Goal: Task Accomplishment & Management: Complete application form

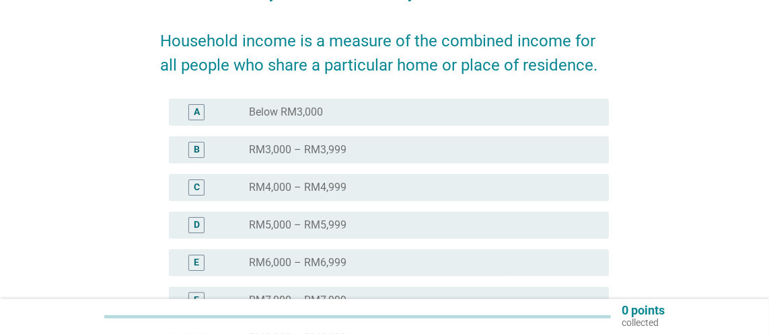
scroll to position [231, 0]
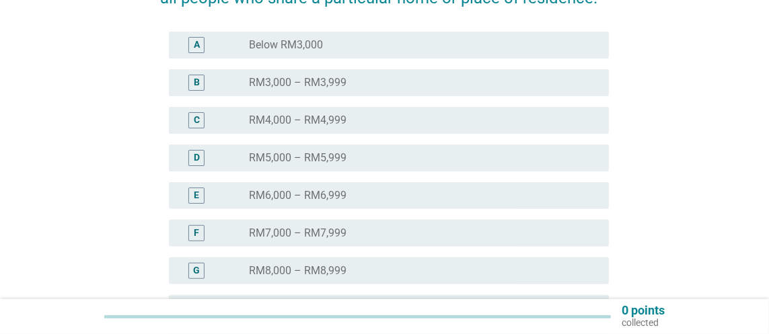
click at [310, 185] on div "E radio_button_unchecked RM6,000 – RM6,999" at bounding box center [389, 195] width 440 height 27
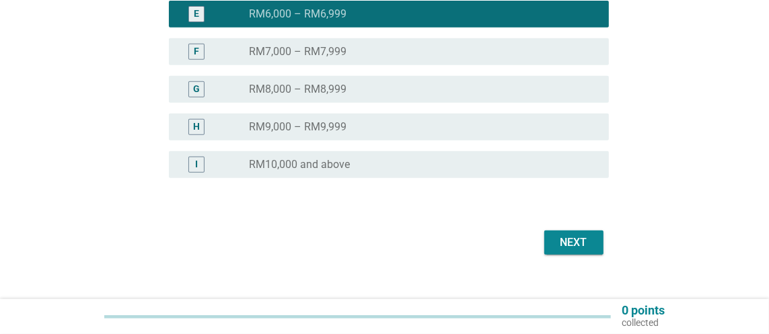
scroll to position [433, 0]
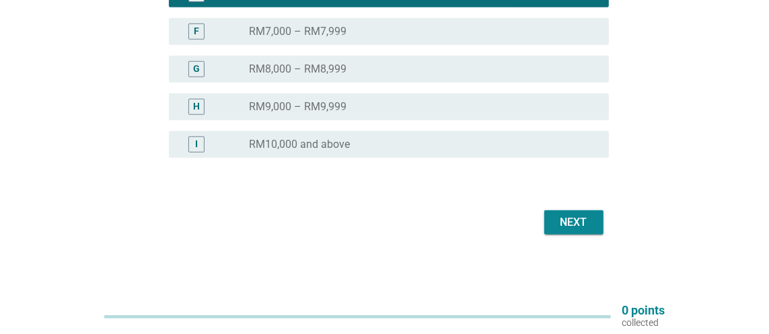
click at [590, 238] on div "Next" at bounding box center [385, 223] width 448 height 32
click at [582, 221] on div "Next" at bounding box center [574, 223] width 38 height 16
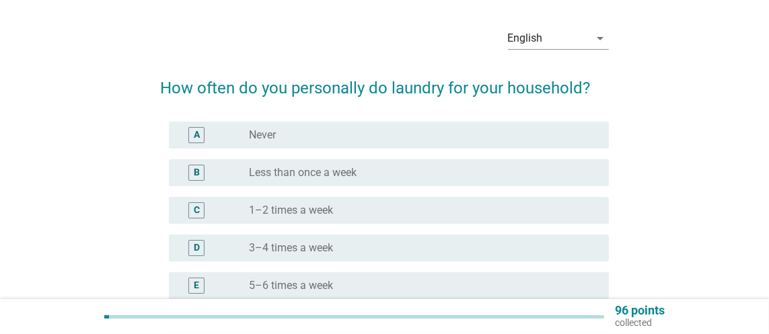
scroll to position [67, 0]
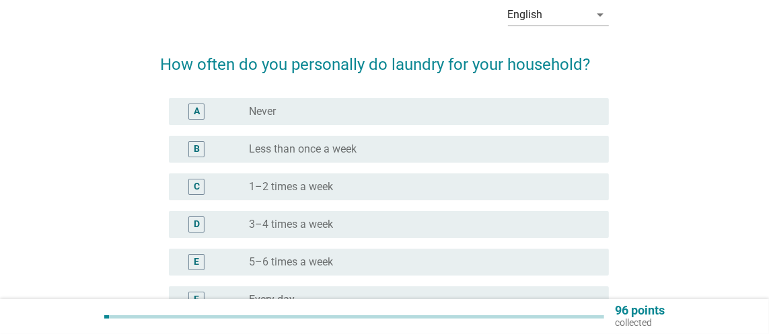
click at [433, 213] on div "D radio_button_unchecked 3–4 times a week" at bounding box center [389, 224] width 440 height 27
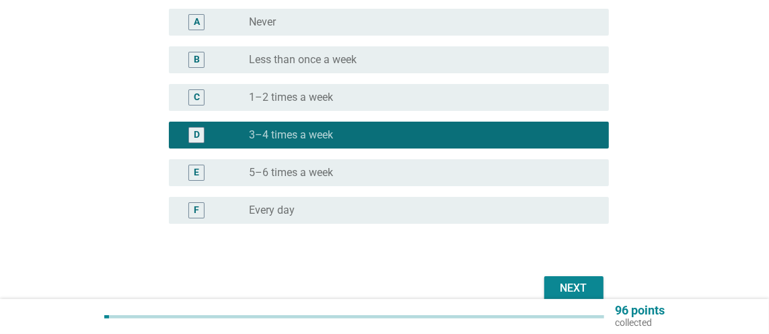
scroll to position [155, 0]
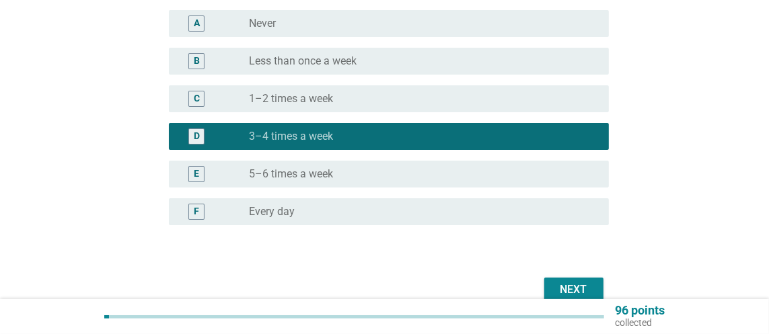
click at [593, 284] on button "Next" at bounding box center [573, 290] width 59 height 24
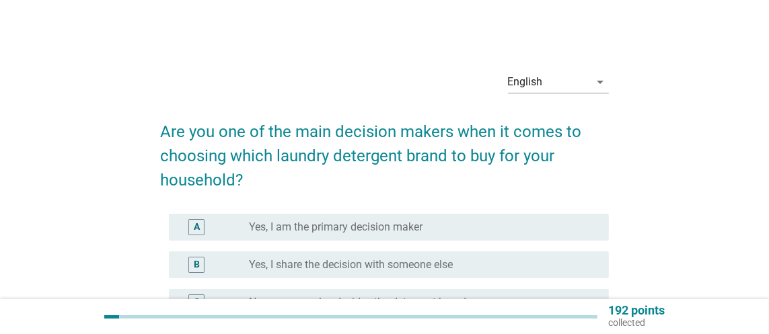
scroll to position [67, 0]
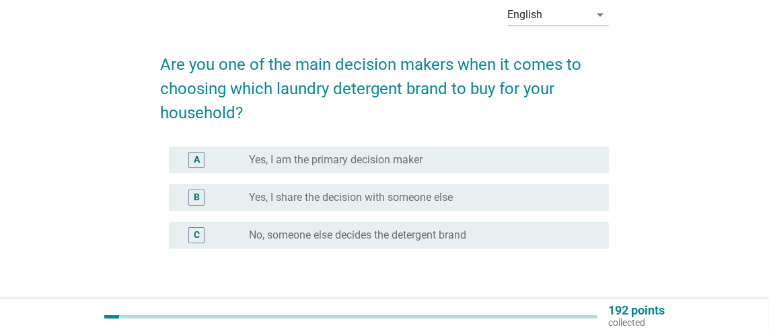
click at [392, 203] on label "Yes, I share the decision with someone else" at bounding box center [351, 197] width 204 height 13
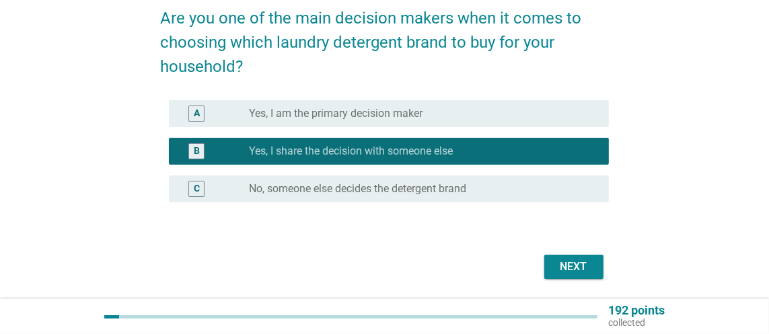
scroll to position [158, 0]
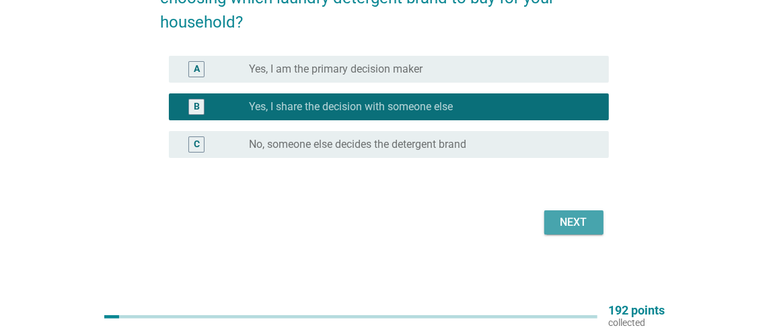
click at [573, 228] on div "Next" at bounding box center [574, 223] width 38 height 16
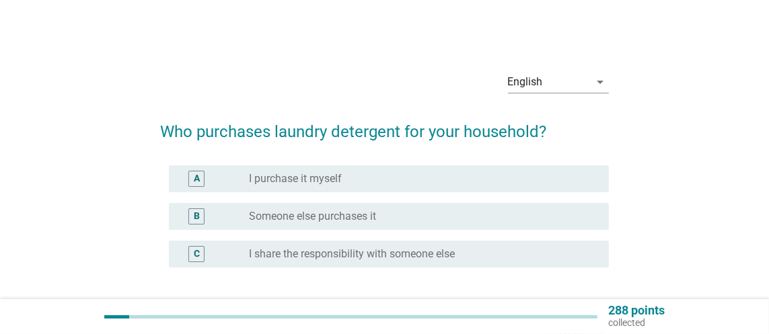
click at [390, 174] on div "radio_button_unchecked I purchase it myself" at bounding box center [418, 178] width 338 height 13
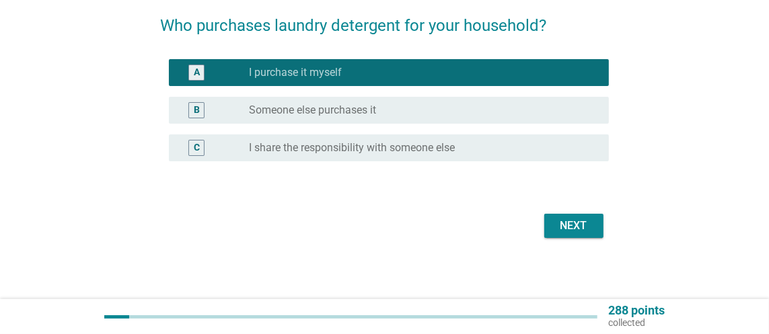
scroll to position [110, 0]
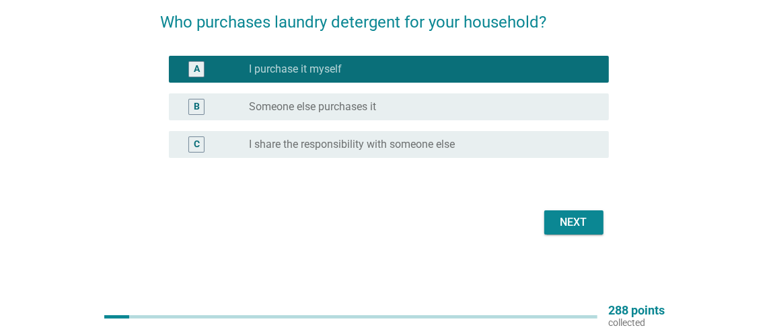
click at [579, 227] on div "Next" at bounding box center [574, 223] width 38 height 16
click at [579, 227] on div "Next" at bounding box center [385, 223] width 448 height 32
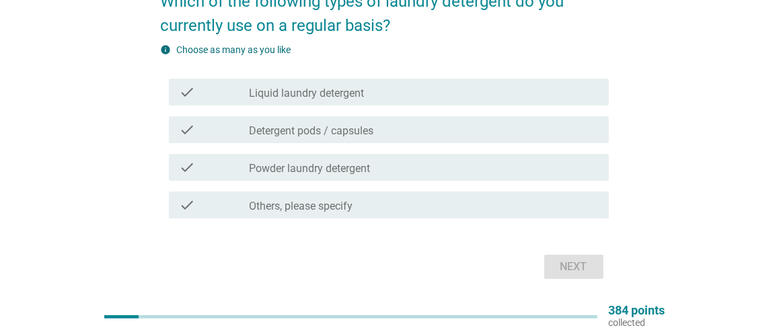
scroll to position [108, 0]
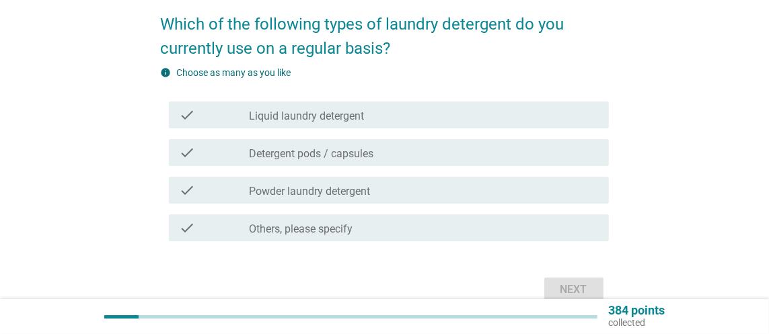
click at [391, 190] on div "check_box_outline_blank Powder laundry detergent" at bounding box center [423, 190] width 349 height 16
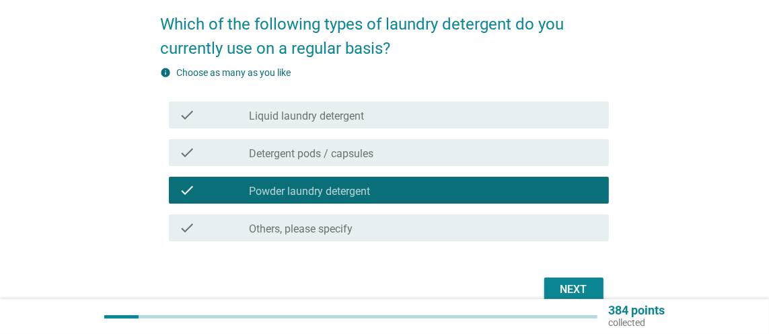
click at [382, 135] on div "check check_box_outline_blank Detergent pods / capsules" at bounding box center [385, 153] width 448 height 38
click at [382, 143] on div "check check_box_outline_blank Detergent pods / capsules" at bounding box center [389, 152] width 440 height 27
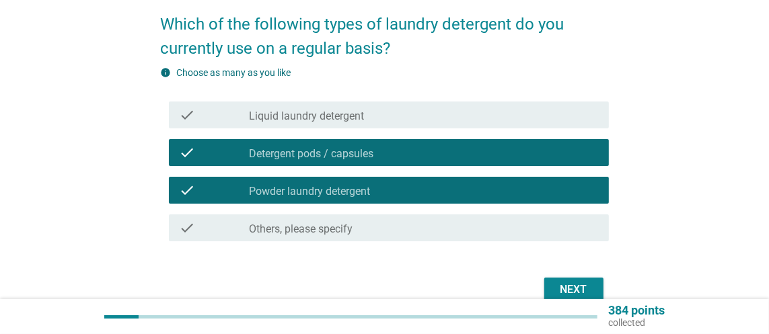
click at [366, 118] on div "check_box_outline_blank Liquid laundry detergent" at bounding box center [423, 115] width 349 height 16
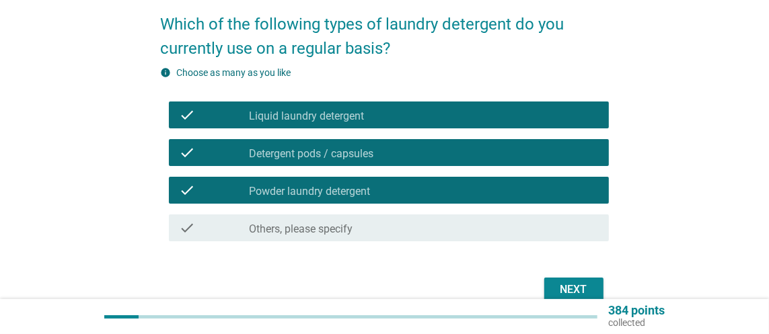
click at [366, 118] on div "check_box_outline_blank Liquid laundry detergent" at bounding box center [423, 115] width 349 height 16
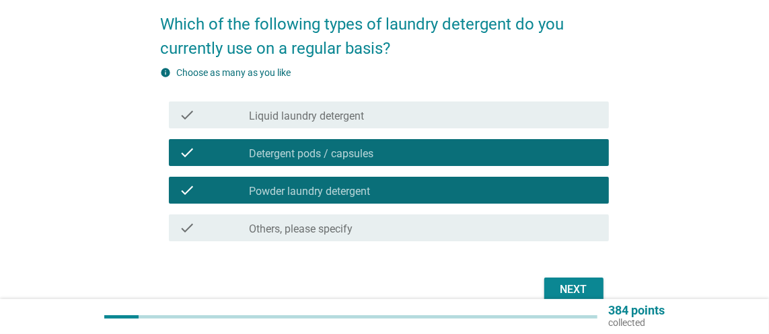
click at [382, 157] on div "check_box_outline_blank Detergent pods / capsules" at bounding box center [423, 153] width 349 height 16
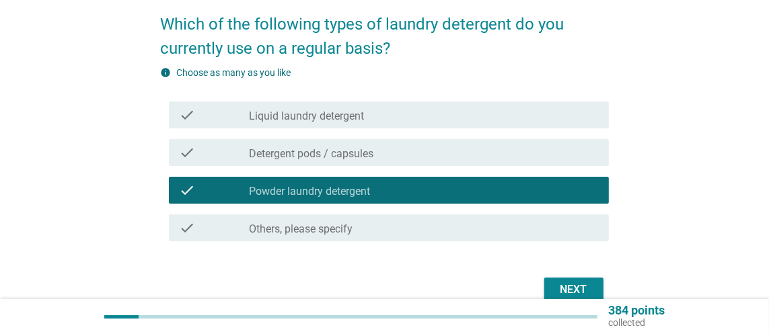
click at [555, 281] on button "Next" at bounding box center [573, 290] width 59 height 24
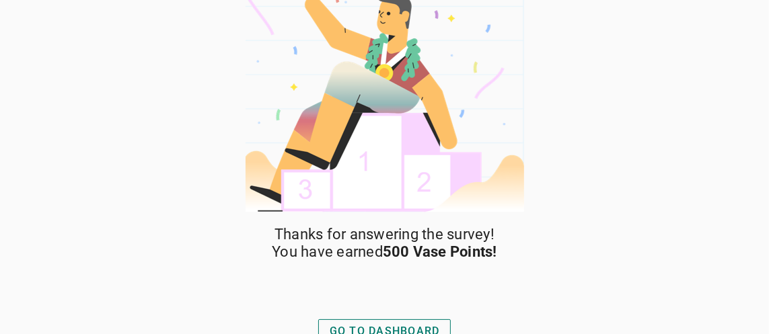
scroll to position [37, 0]
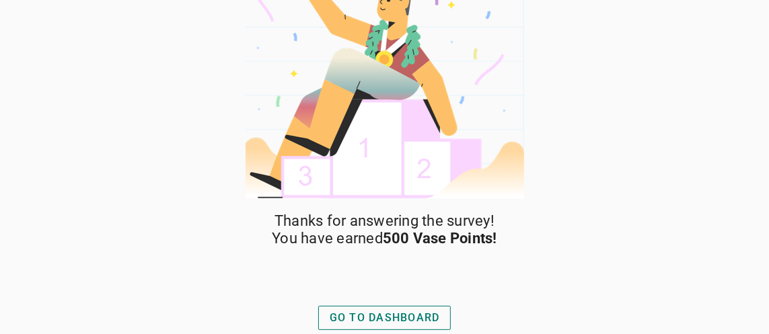
click at [435, 319] on div "GO TO DASHBOARD" at bounding box center [385, 318] width 110 height 16
